Goal: Answer question/provide support

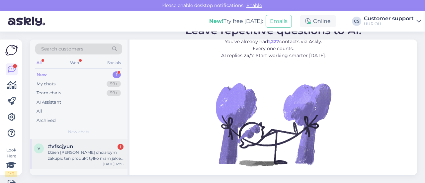
click at [96, 150] on div "Dzień [PERSON_NAME] chciałbym zakupić ten produkt tylko mam jakieś problemy tec…" at bounding box center [86, 156] width 76 height 12
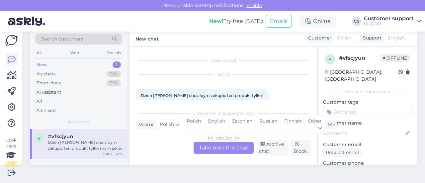
scroll to position [14, 0]
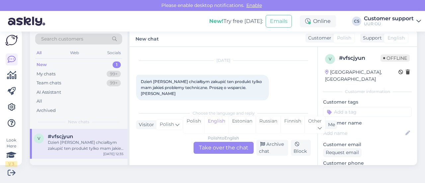
click at [214, 150] on div "Polish to English Take over the chat" at bounding box center [224, 148] width 60 height 12
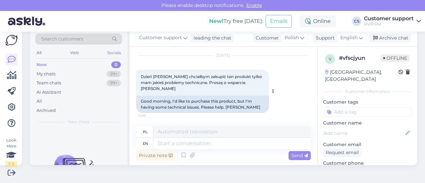
scroll to position [25, 0]
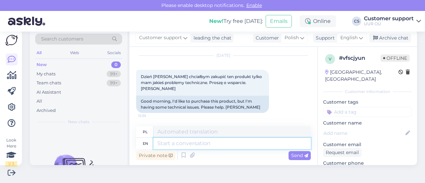
click at [183, 142] on textarea at bounding box center [233, 143] width 158 height 11
type textarea "Hello!"
type textarea "Cześć!"
type textarea "Hello! Can"
type textarea "Cześć! Czy mogę?"
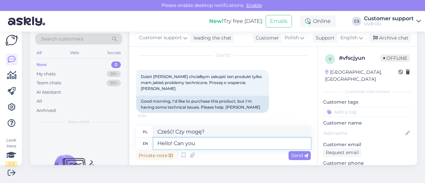
type textarea "Hello! Can you s"
type textarea "Cześć! Czy możesz?"
type textarea "Hello! Can you specify?"
type textarea "Cześć! Czy możesz podać więcej szczegółów?"
type textarea "Hello! Can you specify th"
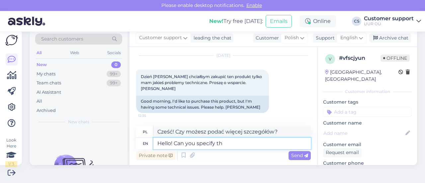
type textarea "Cześć! Czy możesz podać"
type textarea "Hello! Can you specify the issue?"
type textarea "Cześć! Czy możesz określić problem?"
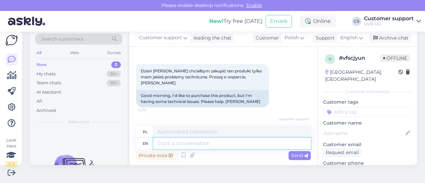
scroll to position [64, 0]
